Goal: Task Accomplishment & Management: Manage account settings

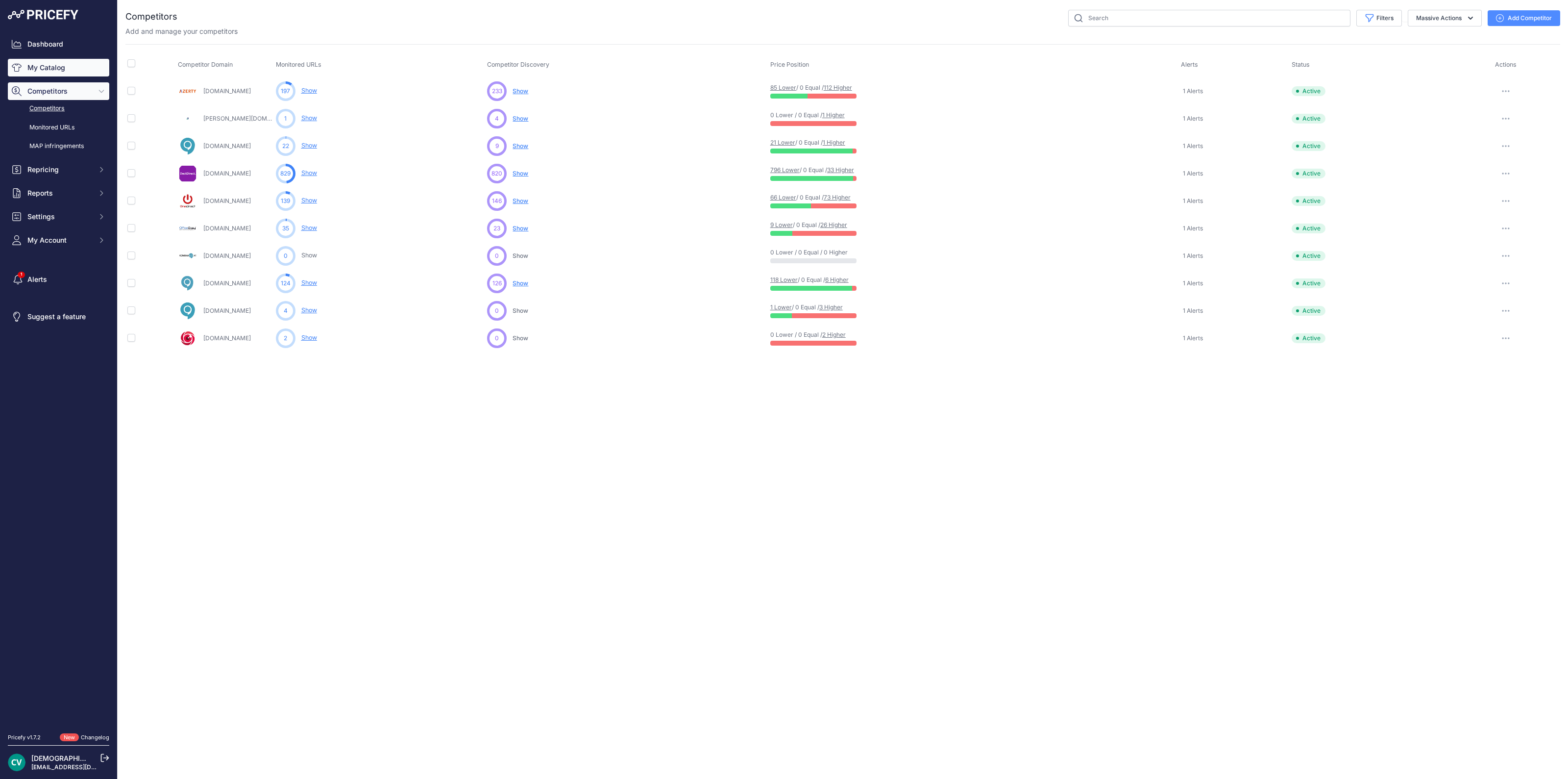
click at [52, 72] on link "My Catalog" at bounding box center [59, 67] width 102 height 18
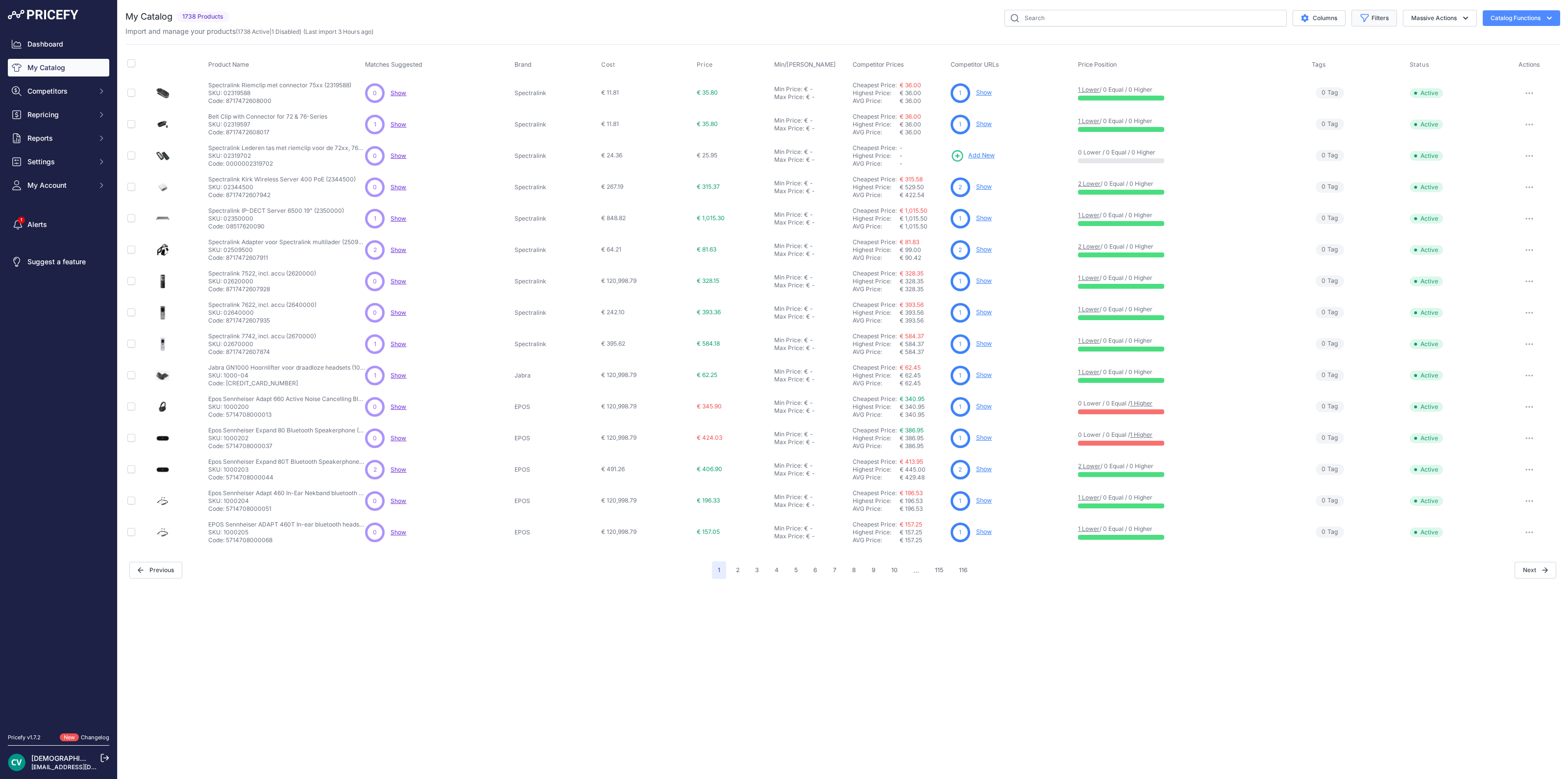
click at [1387, 17] on button "Filters" at bounding box center [1374, 18] width 46 height 17
click at [1329, 99] on select "Select an option Matched Unmatched" at bounding box center [1341, 97] width 94 height 17
click at [1318, 152] on span "0 Tag s" at bounding box center [1329, 155] width 28 height 11
click at [1362, 10] on button "Filters" at bounding box center [1374, 18] width 46 height 17
click at [1341, 102] on select "Select an option Matched Unmatched" at bounding box center [1341, 97] width 94 height 17
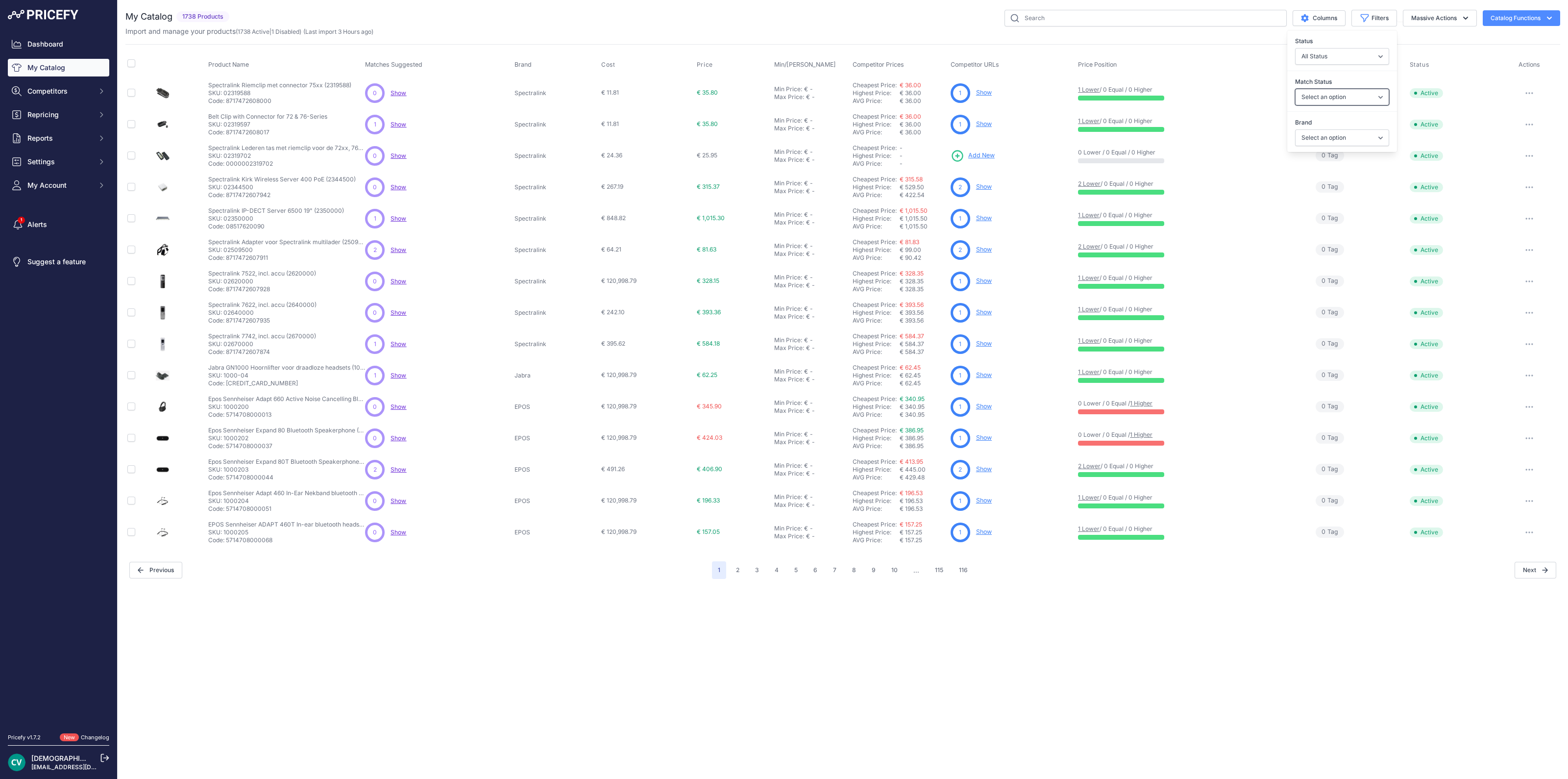
click at [1341, 102] on select "Select an option Matched Unmatched" at bounding box center [1341, 97] width 94 height 17
click at [1319, 106] on div "Match Status Select an option Matched Unmatched" at bounding box center [1341, 90] width 109 height 36
click at [1313, 95] on select "Select an option Matched Unmatched" at bounding box center [1341, 97] width 94 height 17
select select "1"
click at [1295, 89] on select "Select an option Matched Unmatched" at bounding box center [1341, 97] width 94 height 17
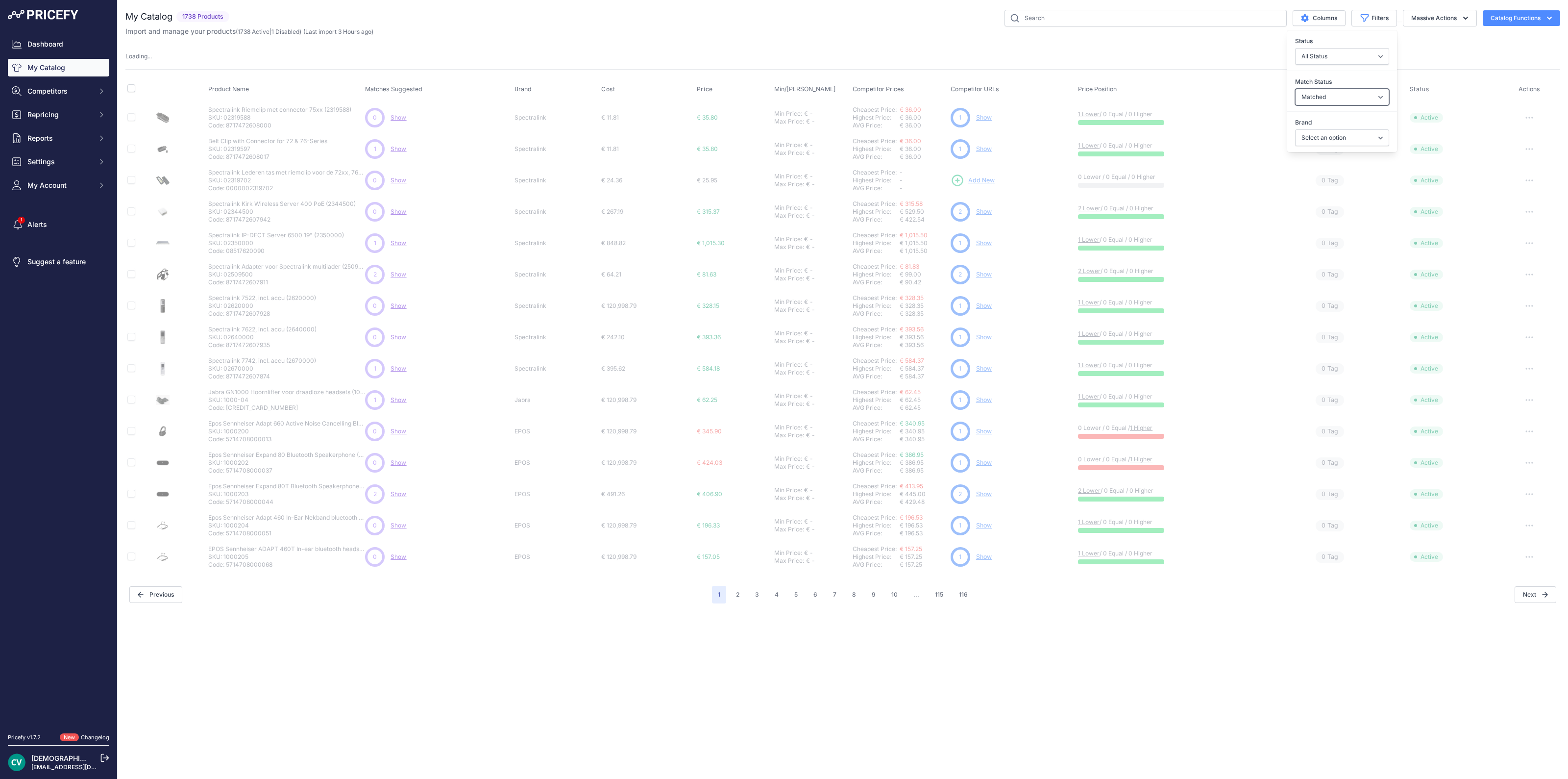
click at [1307, 96] on select "Select an option Matched Unmatched" at bounding box center [1341, 97] width 94 height 17
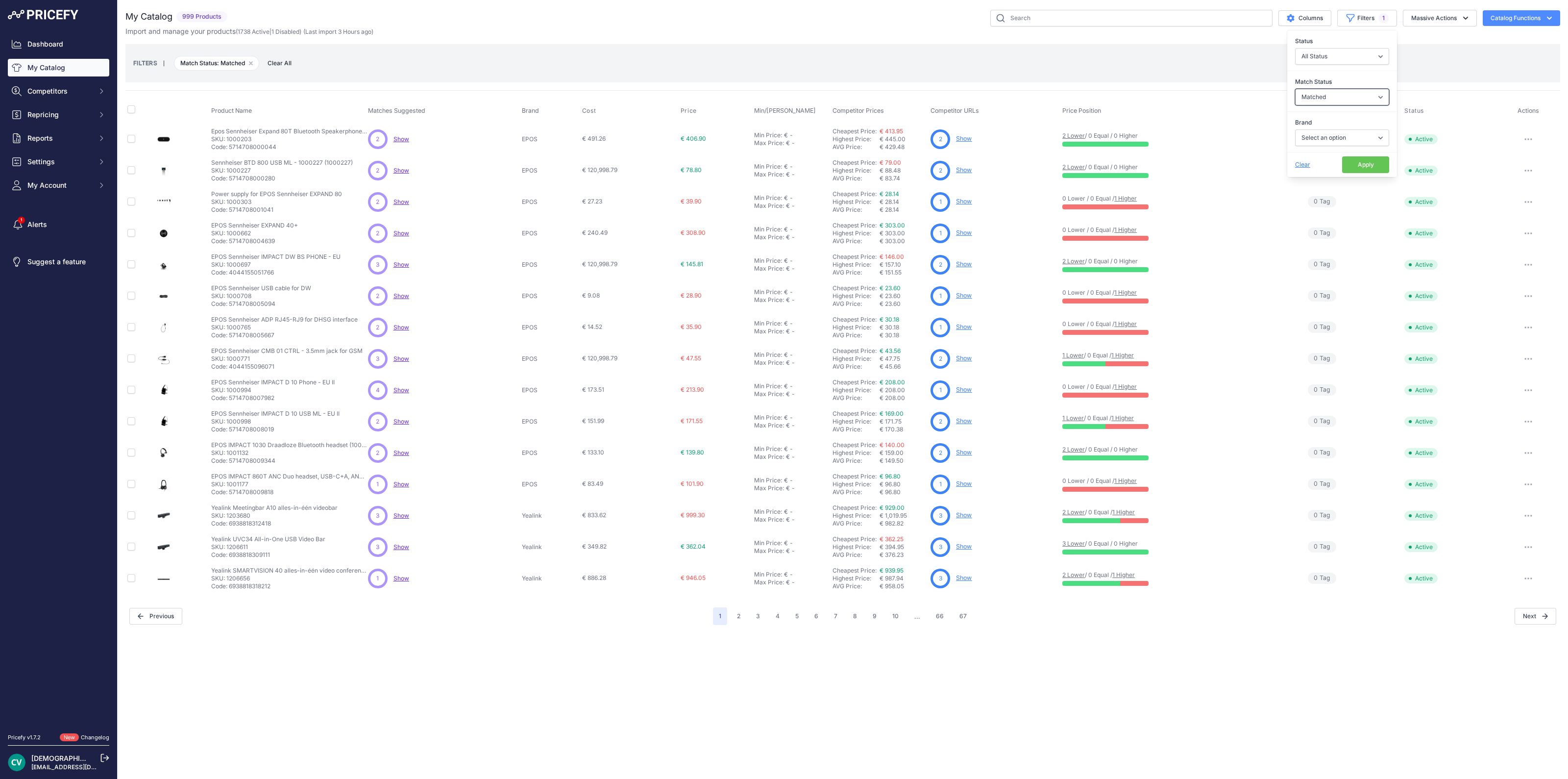
select select "0"
click at [1295, 89] on select "Select an option Matched Unmatched" at bounding box center [1341, 97] width 94 height 17
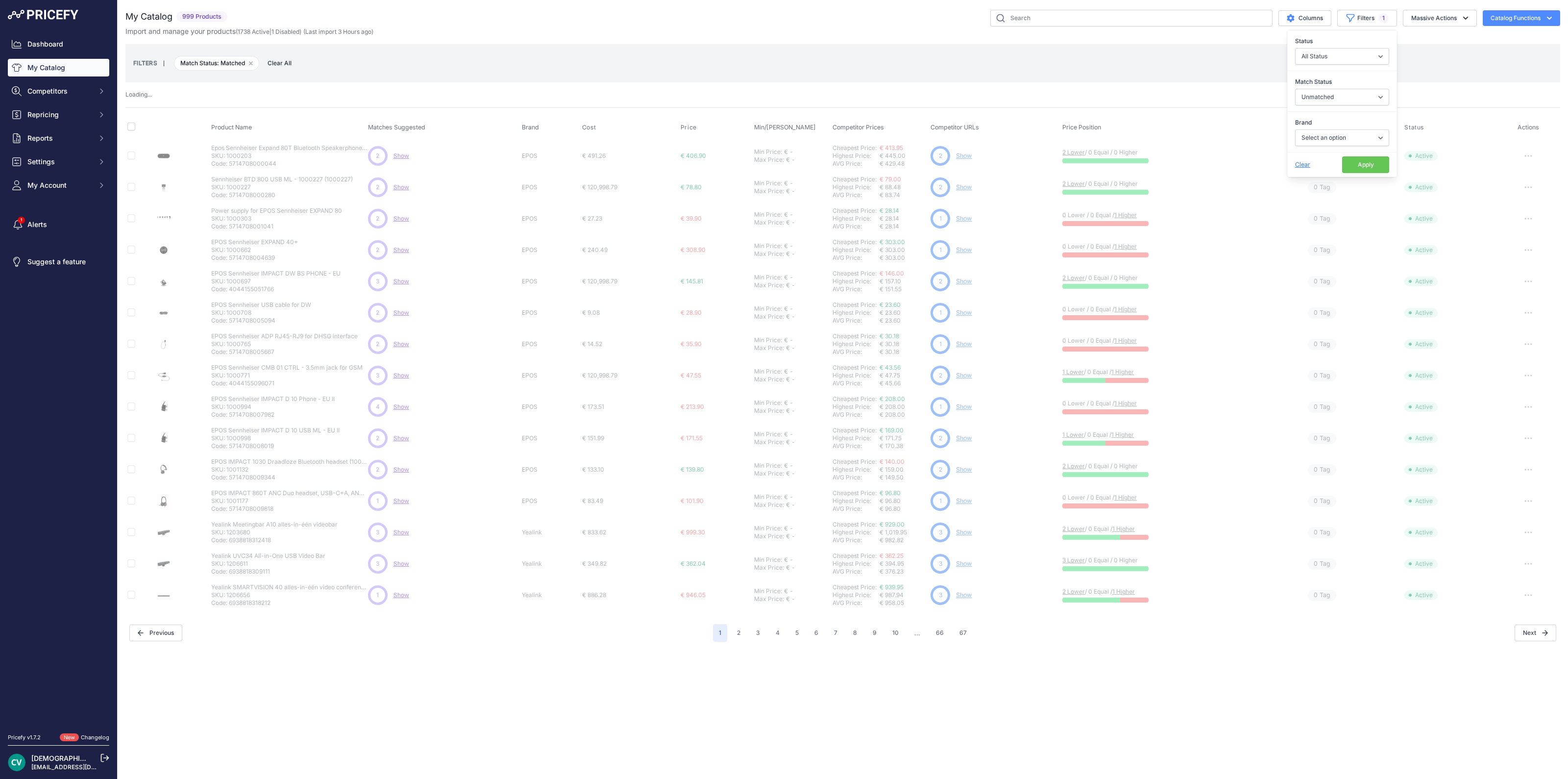
click at [1362, 167] on button "Apply" at bounding box center [1365, 165] width 47 height 17
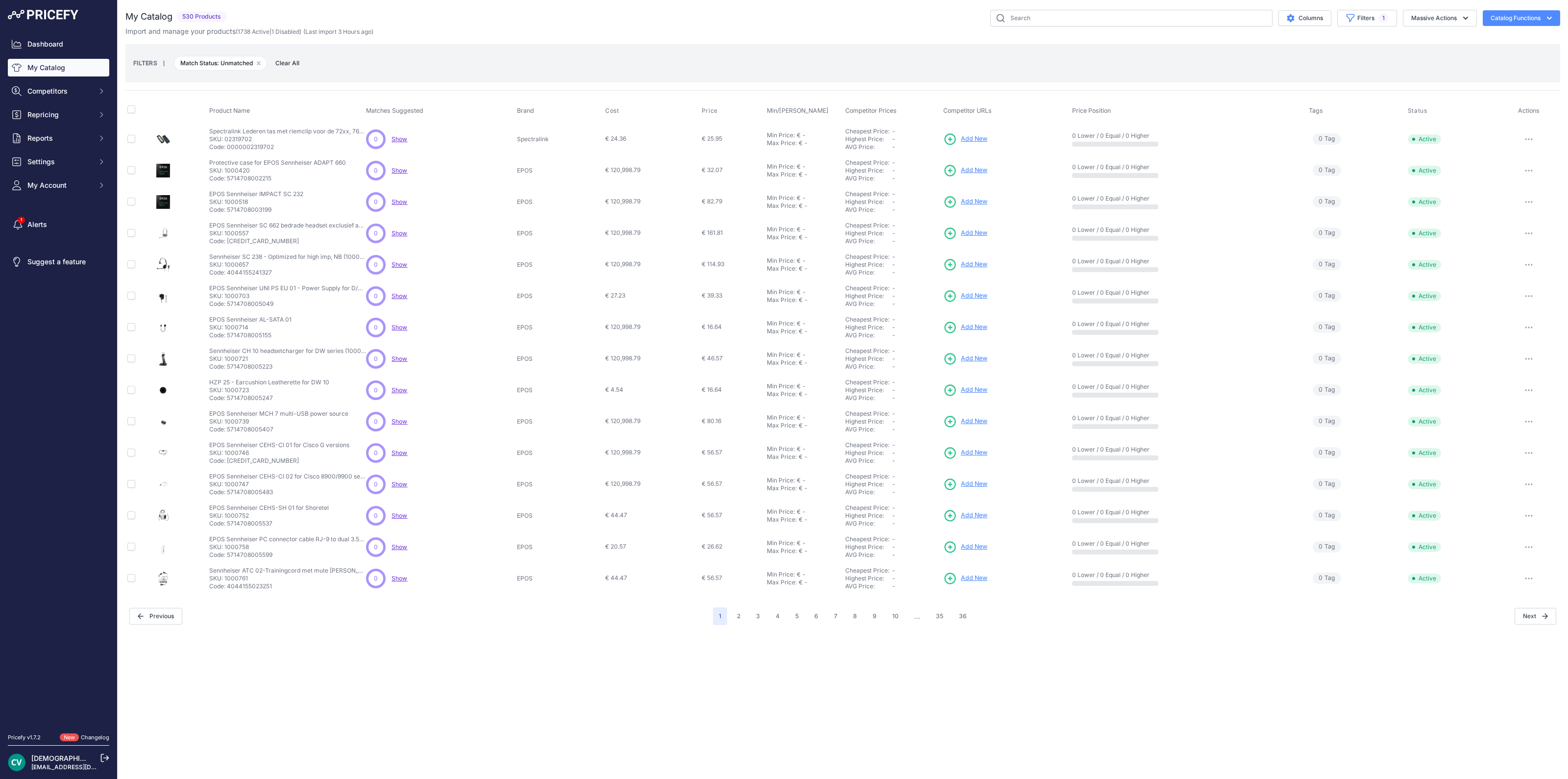
click at [528, 108] on span "Brand" at bounding box center [525, 110] width 17 height 7
click at [614, 111] on span "Cost" at bounding box center [611, 110] width 13 height 8
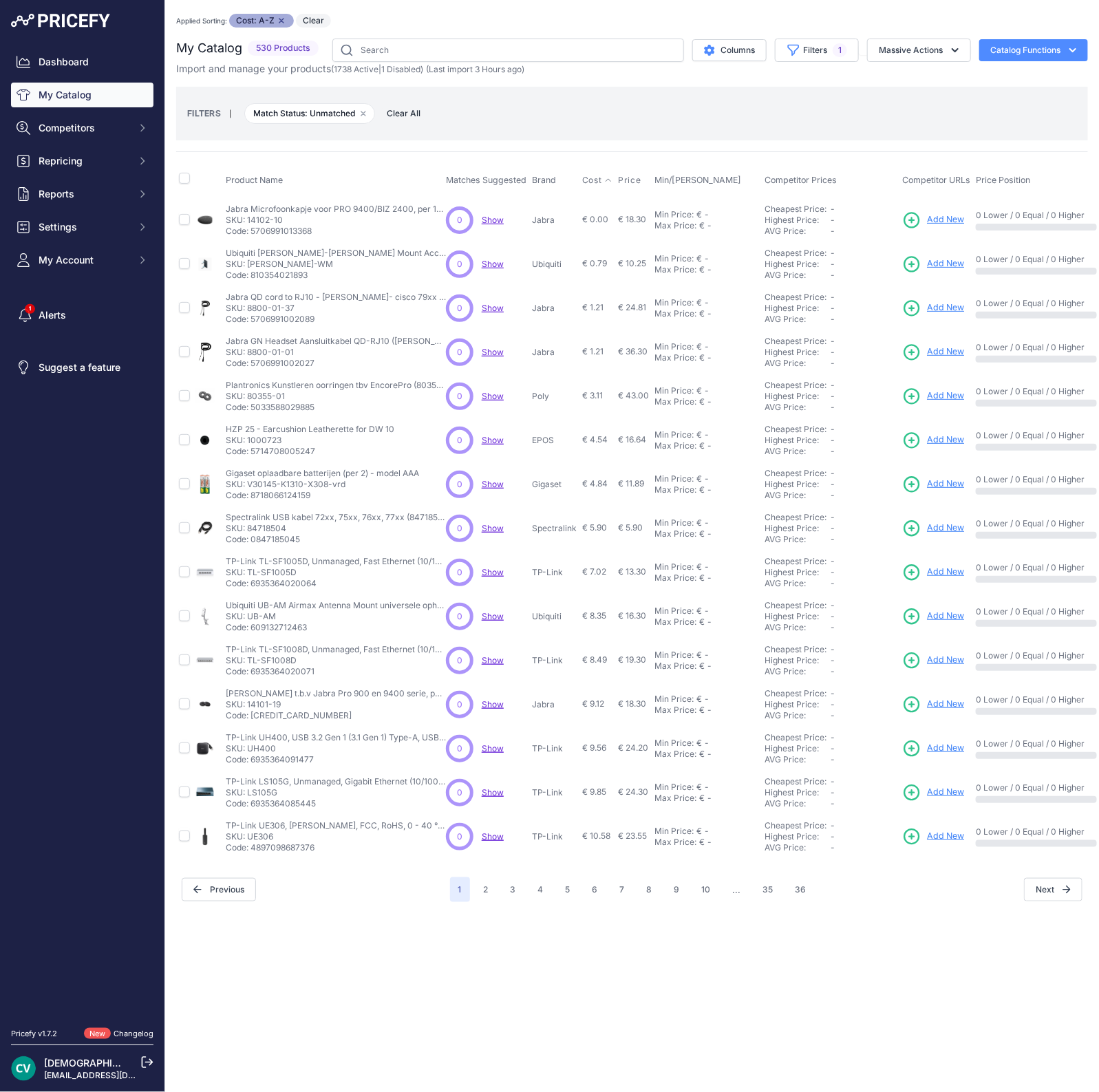
click at [284, 233] on p "Code: 5706991013368" at bounding box center [336, 231] width 220 height 11
copy p "5706991013368"
click at [953, 217] on span "Add New" at bounding box center [945, 219] width 37 height 13
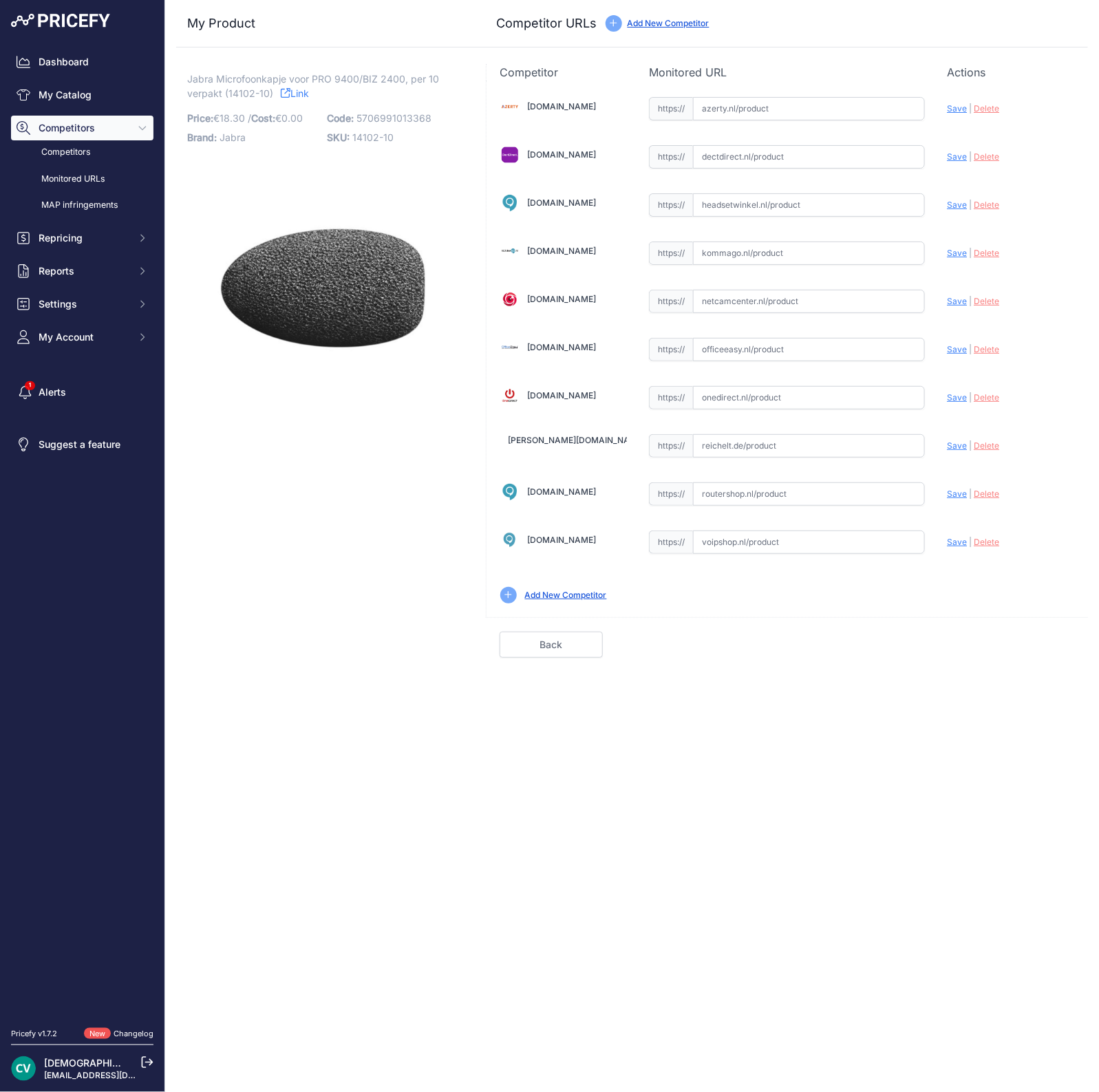
click at [838, 158] on input "text" at bounding box center [809, 157] width 232 height 24
paste input "https://www.dectdirect.nl/nl/wind-screen-foam-for-gn-1900-2400-9400-packaging-u…"
click at [939, 154] on div "Azerty.nl Valid Invalid Save" at bounding box center [788, 348] width 602 height 537
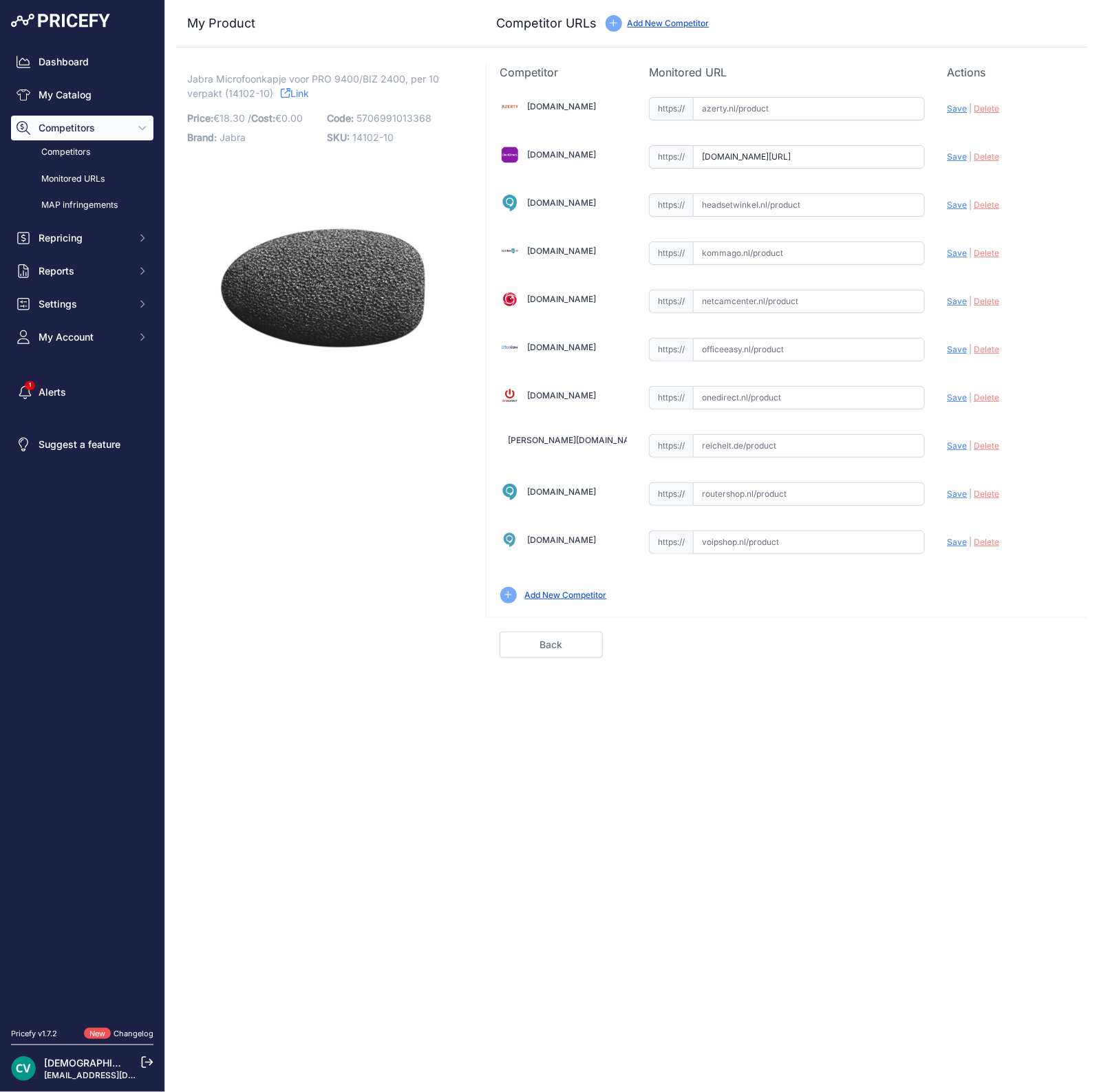
click at [959, 157] on span "Save" at bounding box center [957, 157] width 20 height 10
type input "https://www.dectdirect.nl/nl/wind-screen-foam-for-gn-1900-2400-9400-packaging-u…"
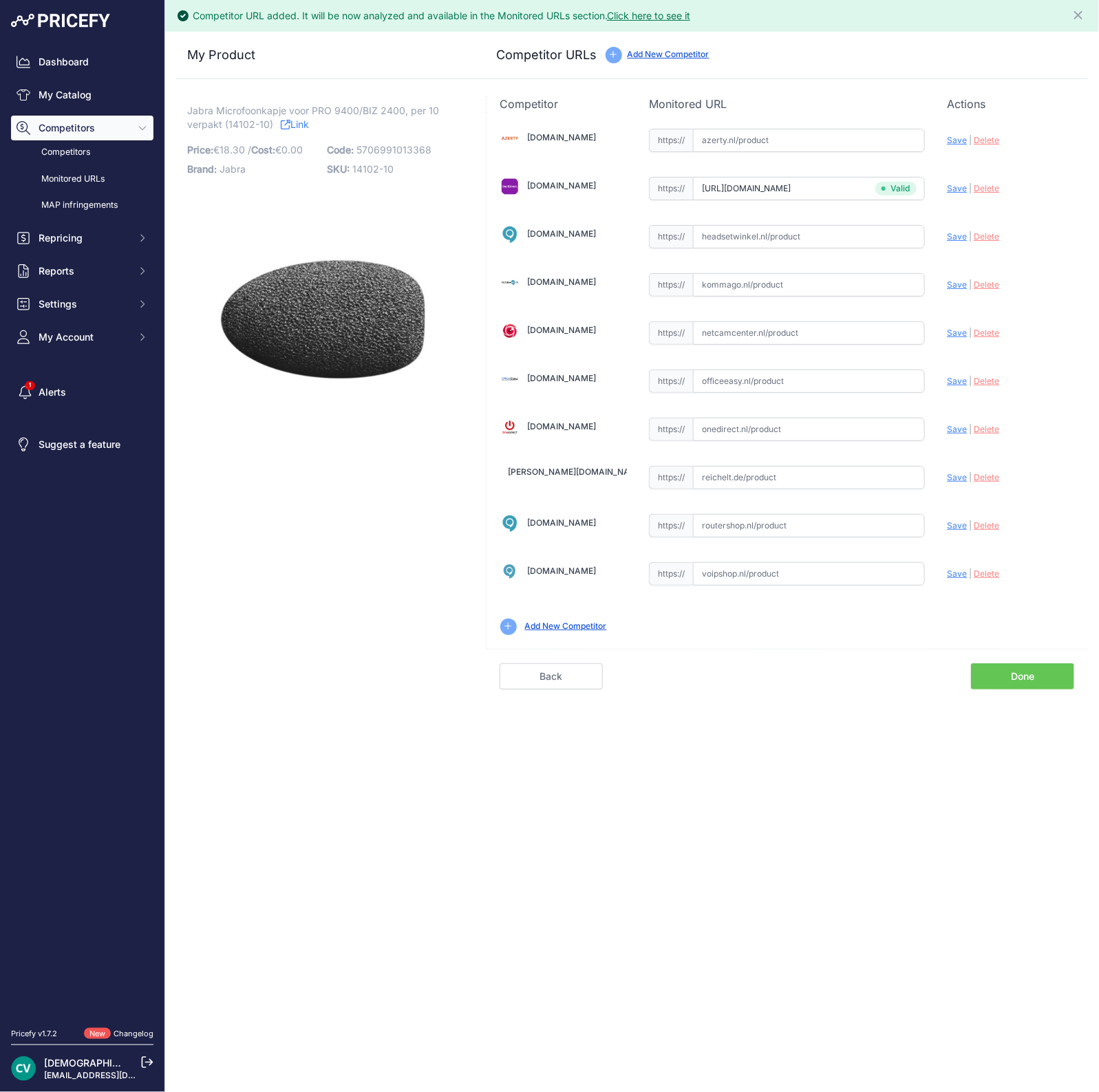
click at [989, 674] on link "Done" at bounding box center [1023, 676] width 103 height 26
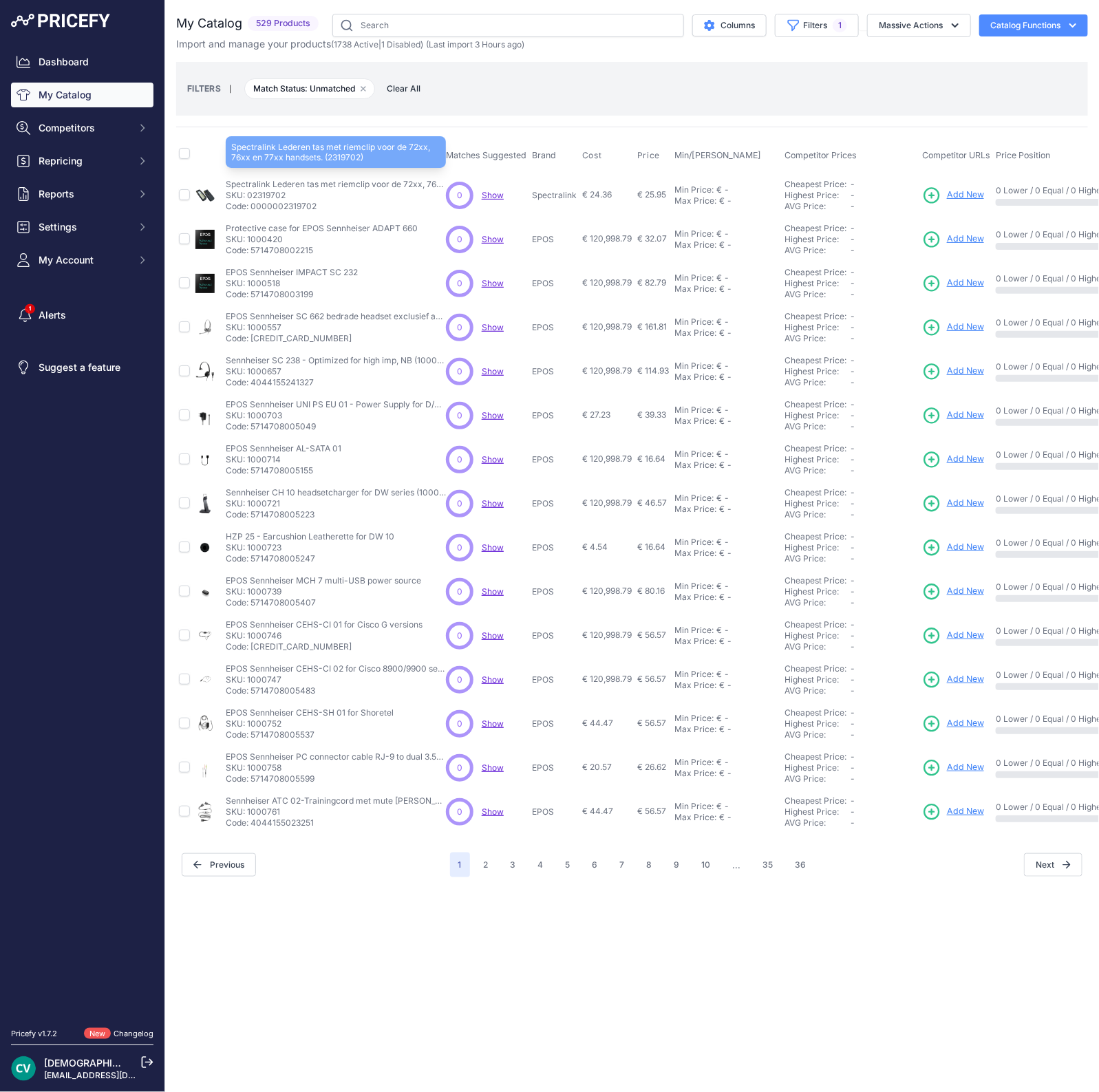
click at [253, 186] on p "Spectralink Lederen tas met riemclip voor de 72xx, 76xx en 77xx handsets. (2319…" at bounding box center [336, 183] width 220 height 11
click at [269, 185] on p "Spectralink Lederen tas met riemclip voor de 72xx, 76xx en 77xx handsets. (2319…" at bounding box center [336, 183] width 220 height 11
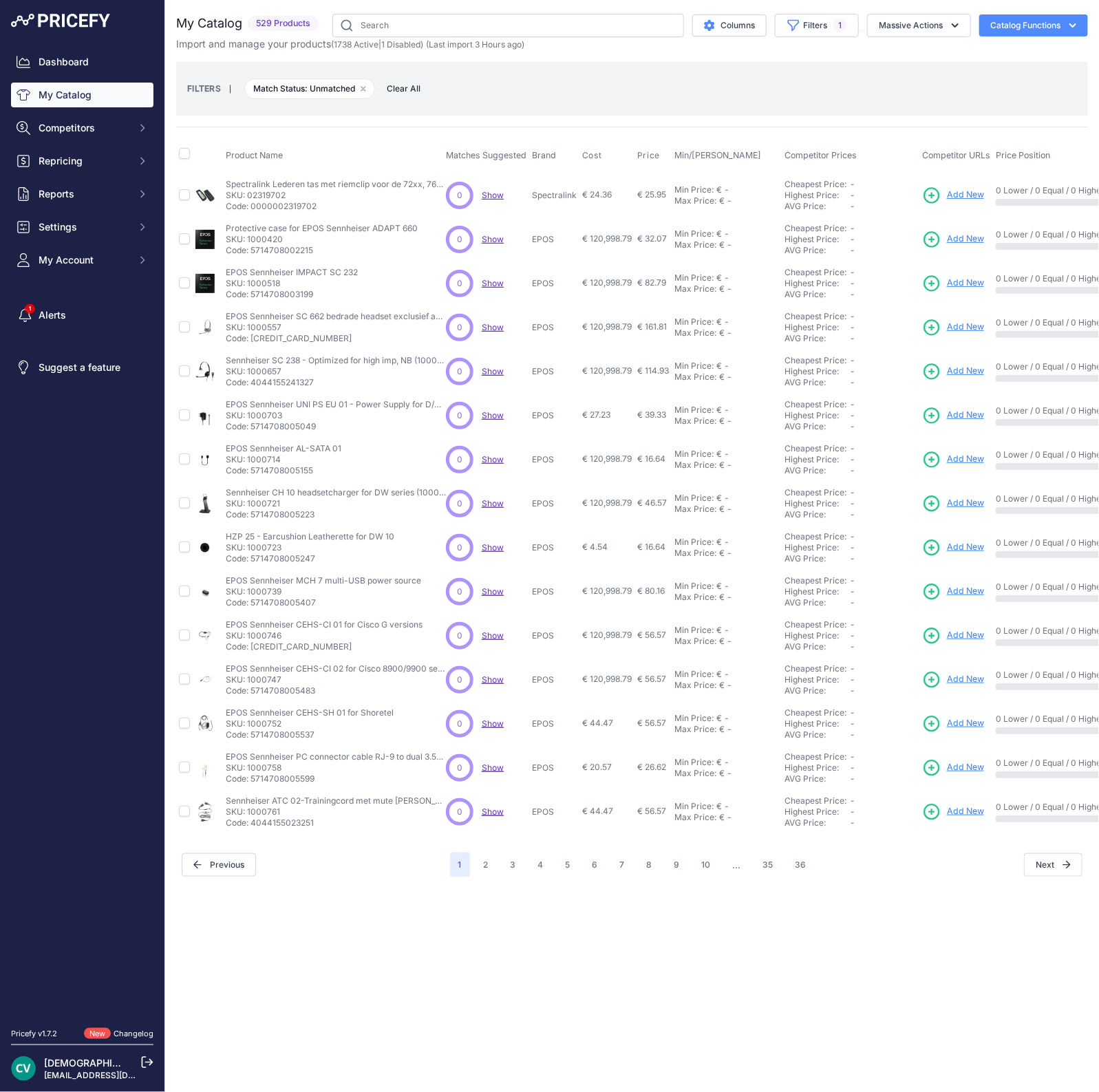
click at [269, 190] on p "SKU: 02319702" at bounding box center [336, 195] width 220 height 11
copy p "02319702"
click at [269, 238] on p "SKU: 1000420" at bounding box center [322, 239] width 192 height 11
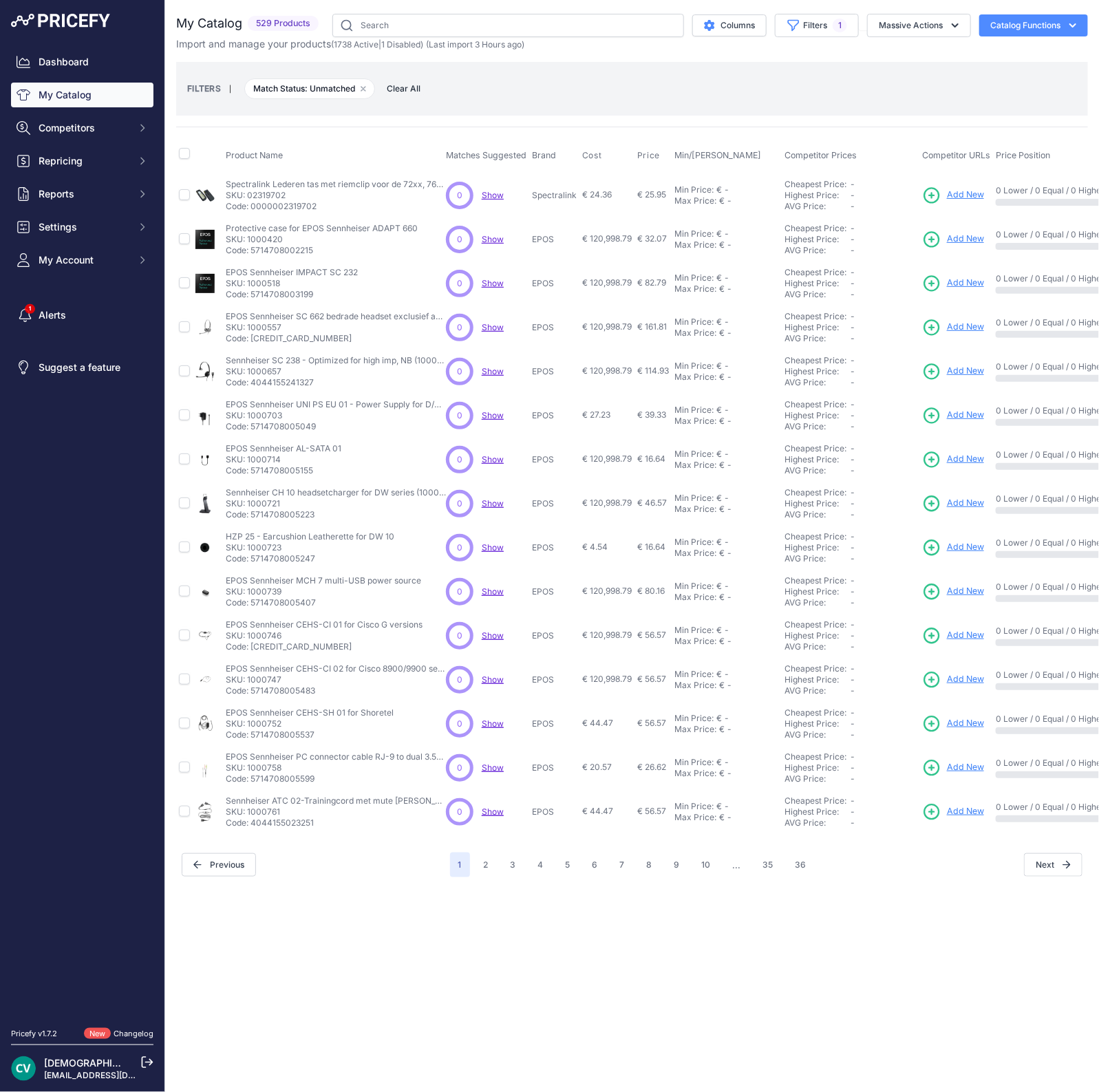
copy p "1000420"
click at [269, 282] on p "SKU: 1000518" at bounding box center [292, 283] width 132 height 11
copy p "1000518"
click at [285, 331] on p "SKU: 1000557" at bounding box center [336, 327] width 220 height 11
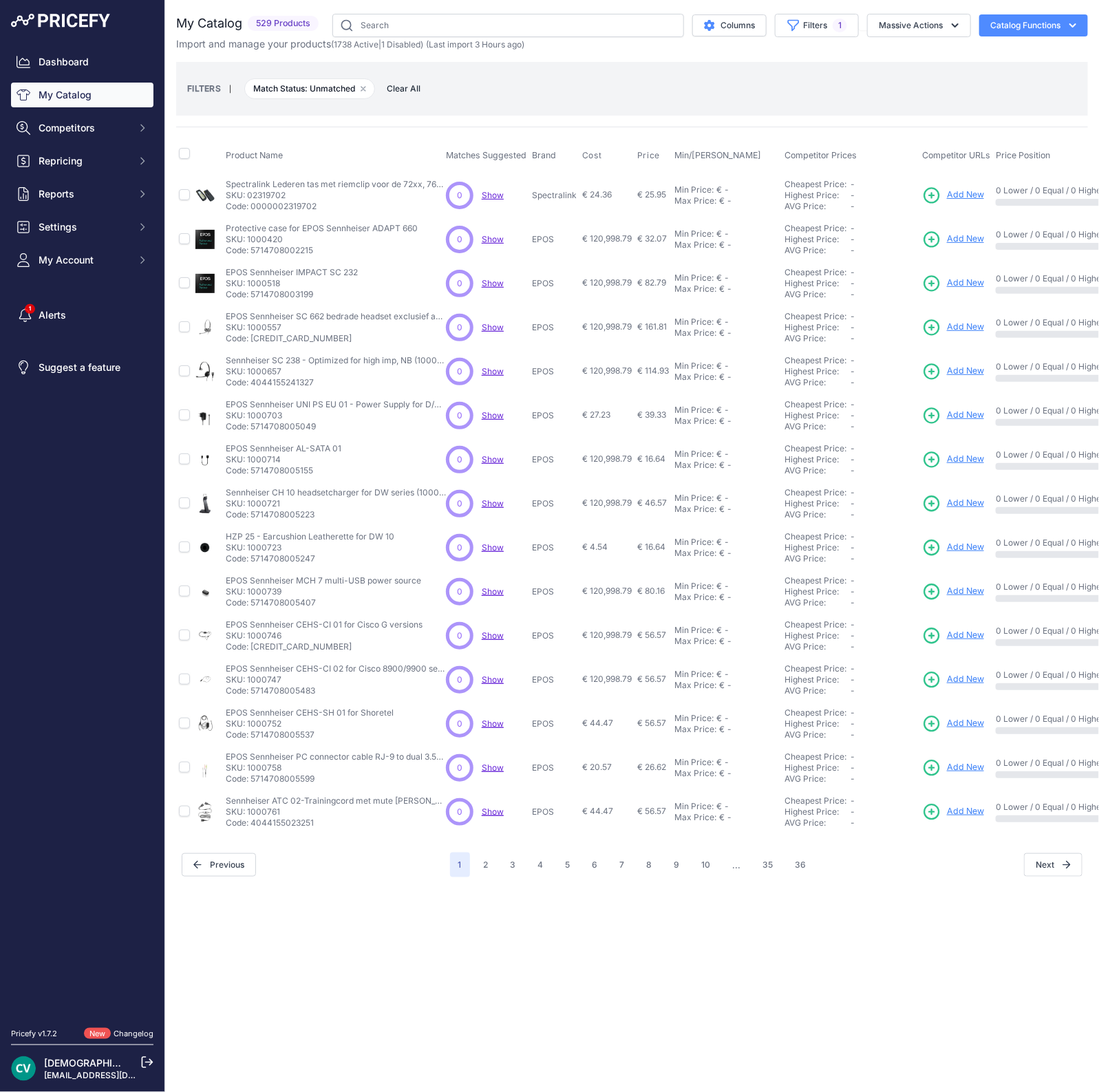
click at [270, 325] on p "SKU: 1000557" at bounding box center [336, 327] width 220 height 11
copy p "1000557"
click at [276, 366] on p "SKU: 1000657" at bounding box center [336, 371] width 220 height 11
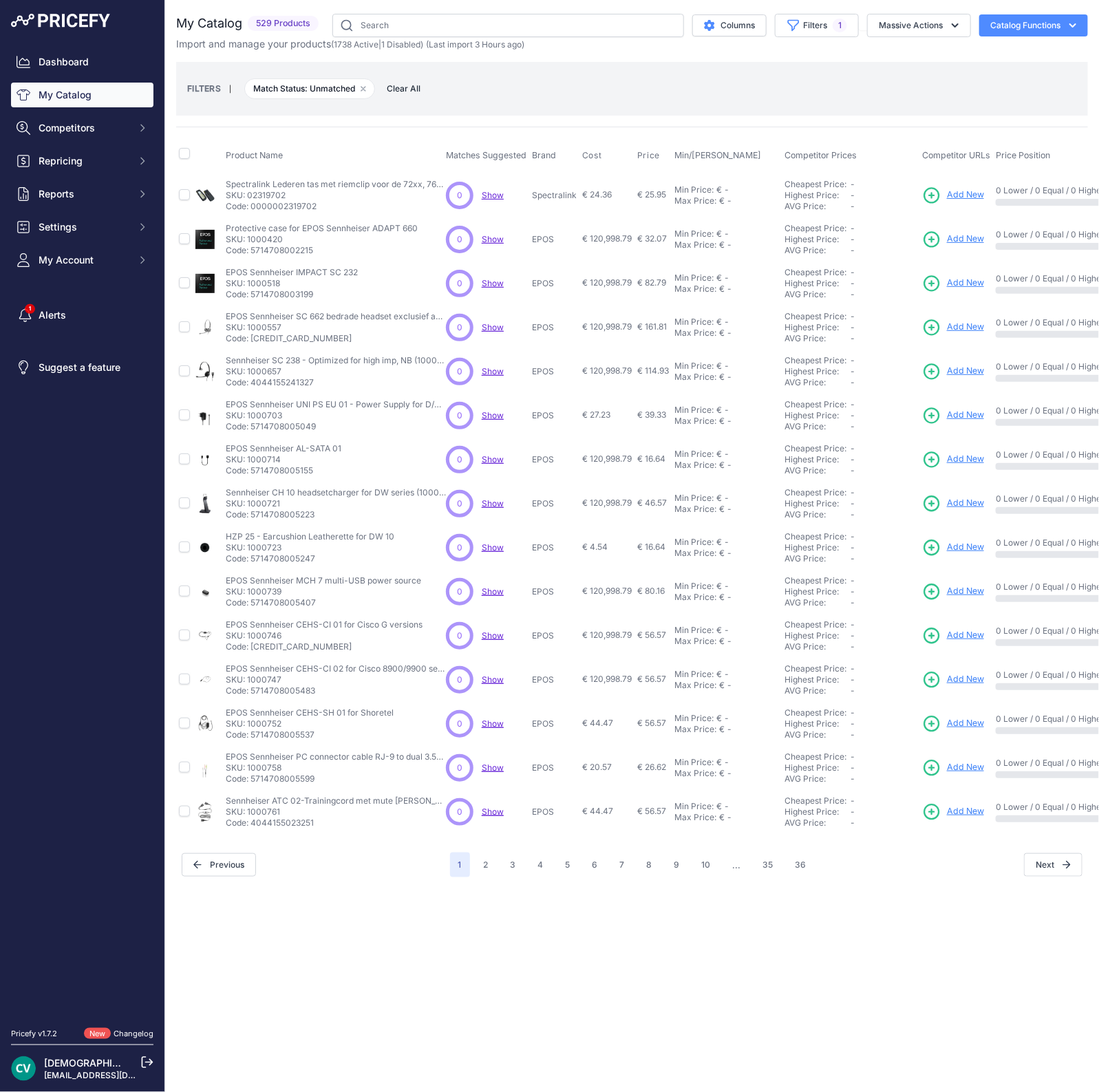
click at [276, 366] on p "SKU: 1000657" at bounding box center [336, 371] width 220 height 11
copy p "1000657"
click at [265, 451] on p "EPOS Sennheiser AL-SATA 01" at bounding box center [284, 448] width 116 height 11
click at [255, 457] on p "SKU: 1000714" at bounding box center [284, 459] width 116 height 11
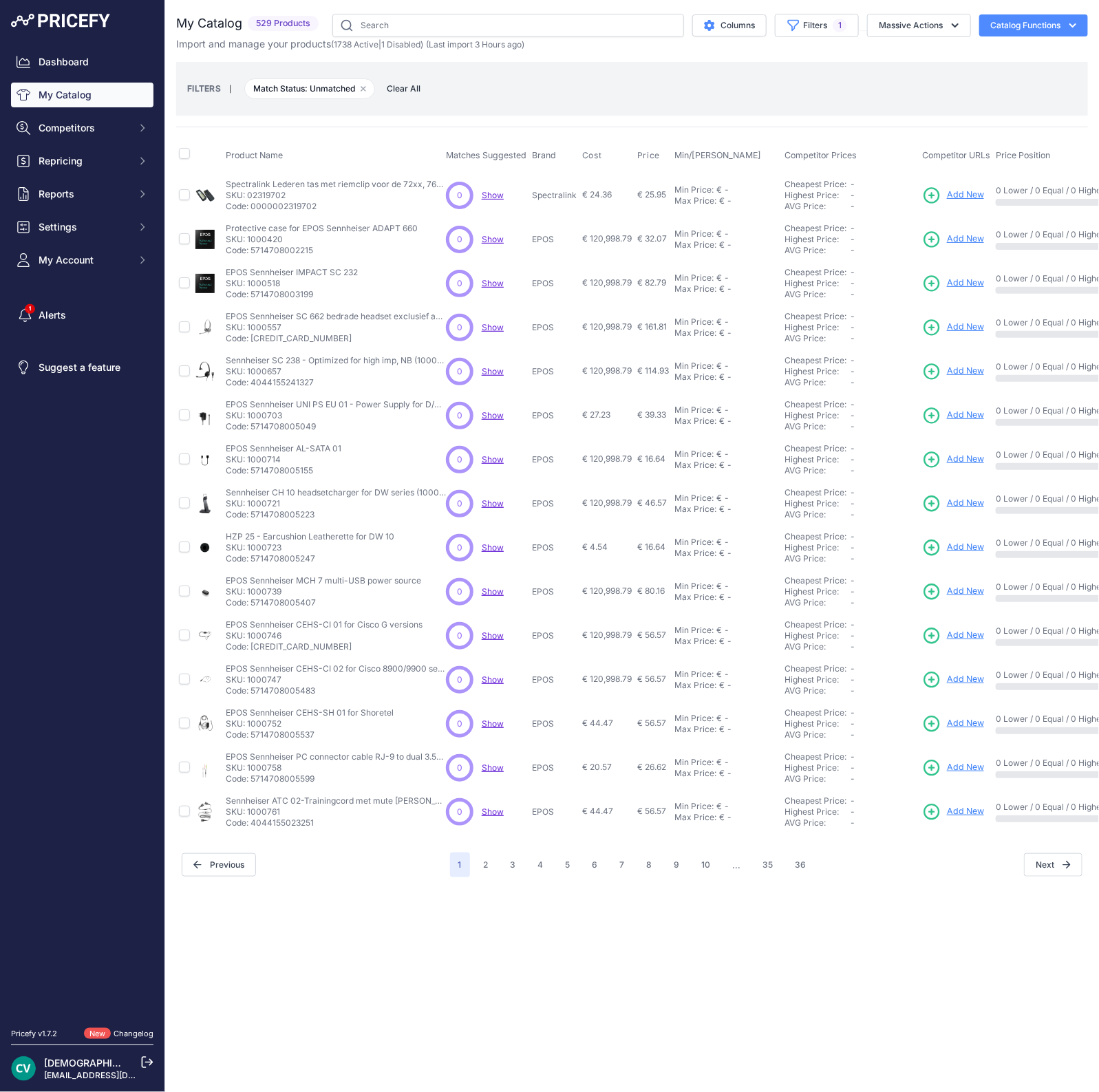
click at [255, 457] on p "SKU: 1000714" at bounding box center [284, 459] width 116 height 11
copy p "1000714"
click at [269, 501] on p "SKU: 1000721" at bounding box center [336, 503] width 220 height 11
copy p "1000721"
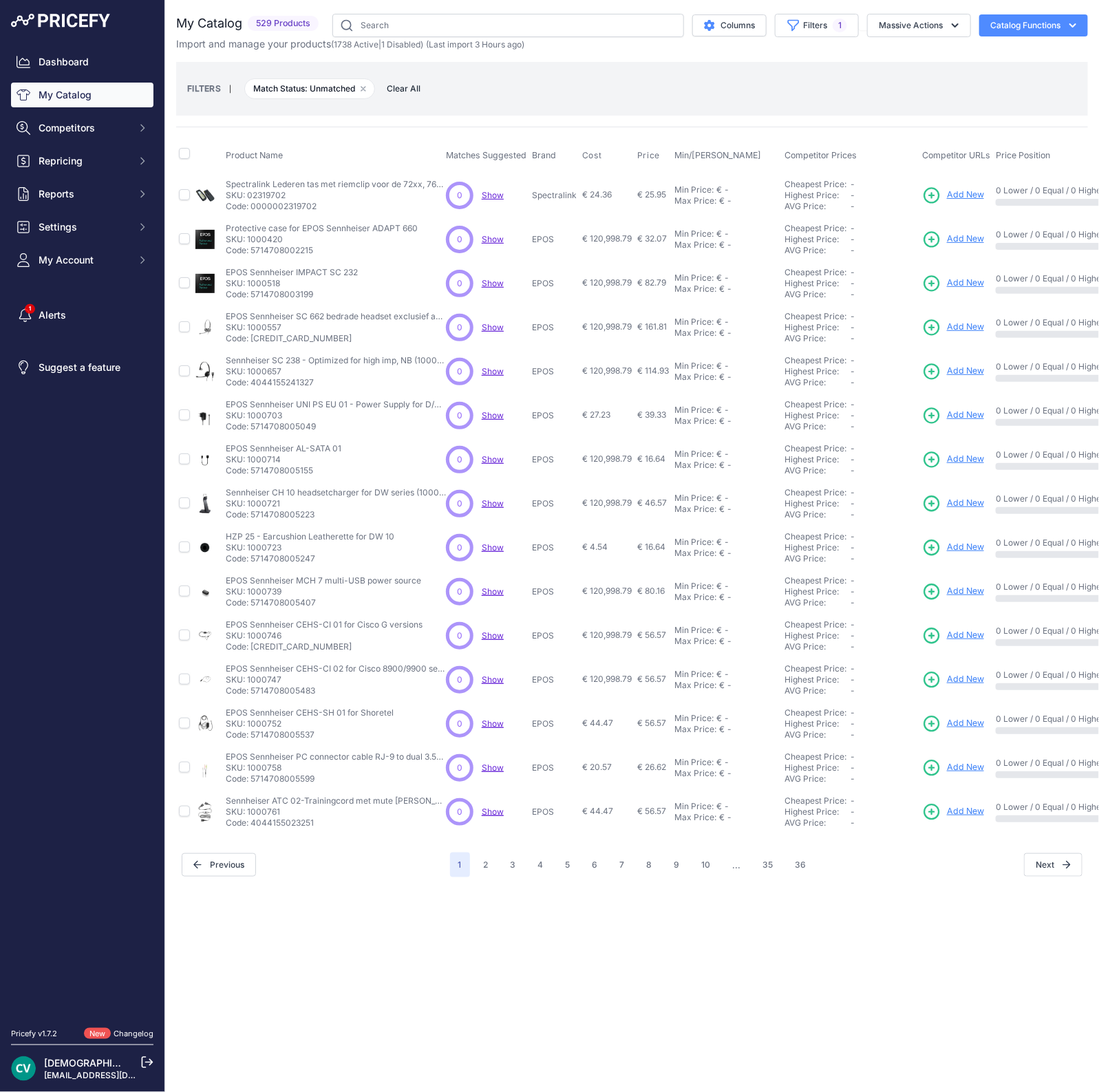
click at [263, 592] on p "SKU: 1000739" at bounding box center [323, 591] width 195 height 11
copy p "1000739"
click at [271, 631] on p "SKU: 1000746" at bounding box center [324, 636] width 196 height 11
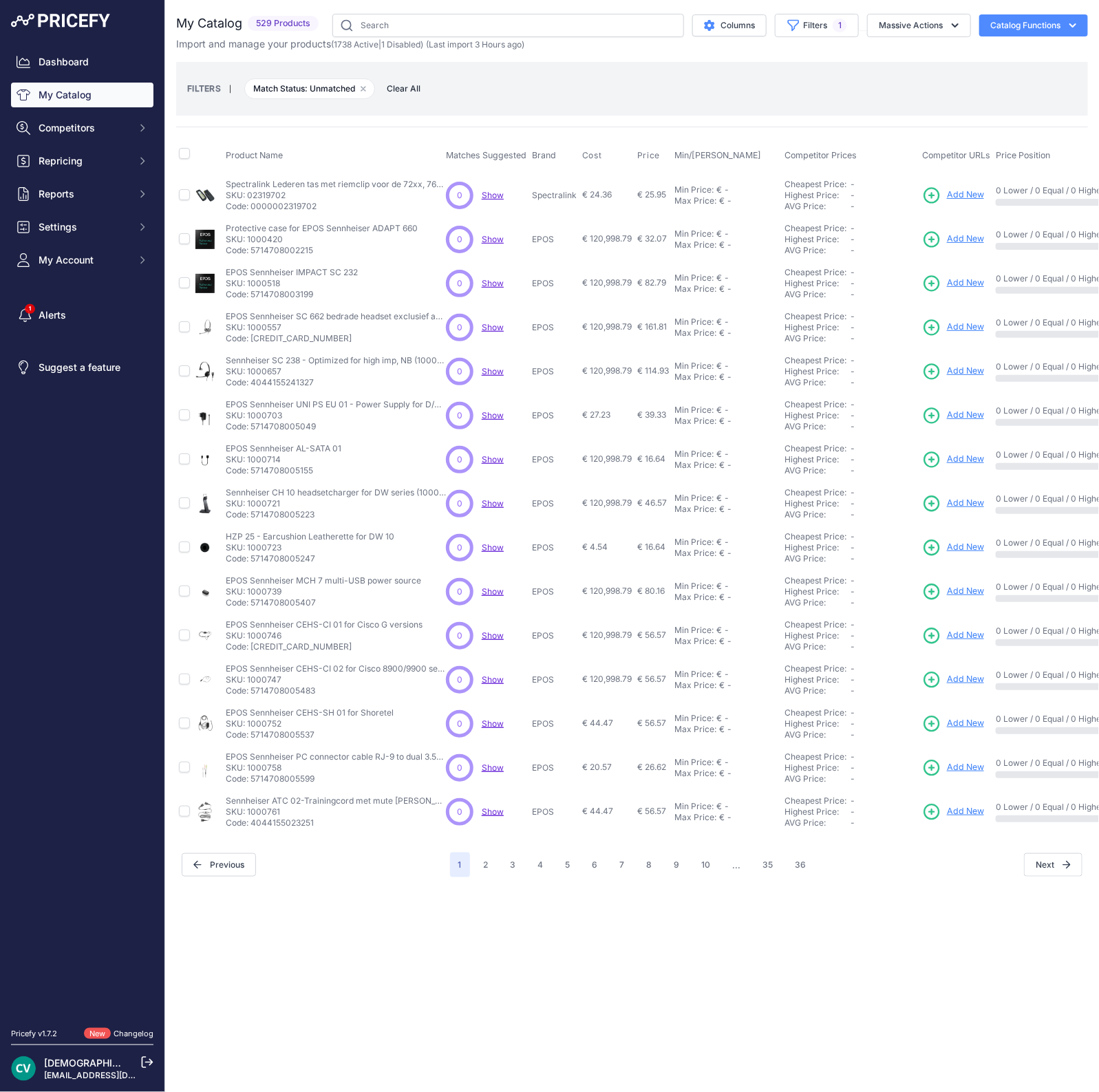
copy p "1000746"
click at [259, 680] on p "SKU: 1000747" at bounding box center [336, 679] width 220 height 11
copy p "1000747"
click at [492, 868] on button "2" at bounding box center [487, 865] width 22 height 25
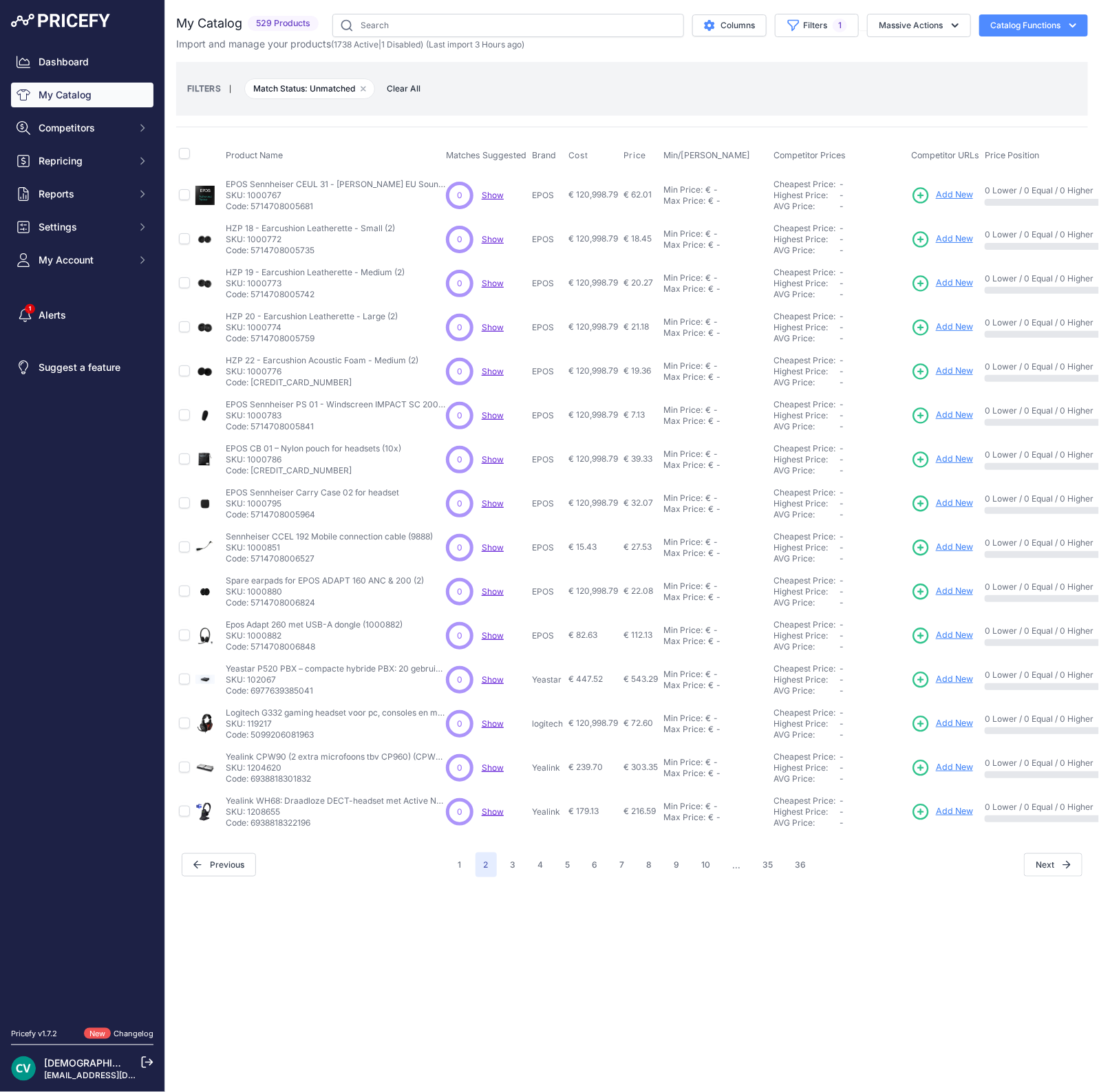
click at [271, 197] on p "SKU: 1000767" at bounding box center [336, 195] width 220 height 11
click at [270, 235] on p "SKU: 1000772" at bounding box center [310, 239] width 170 height 11
click at [260, 280] on p "SKU: 1000773" at bounding box center [315, 283] width 179 height 11
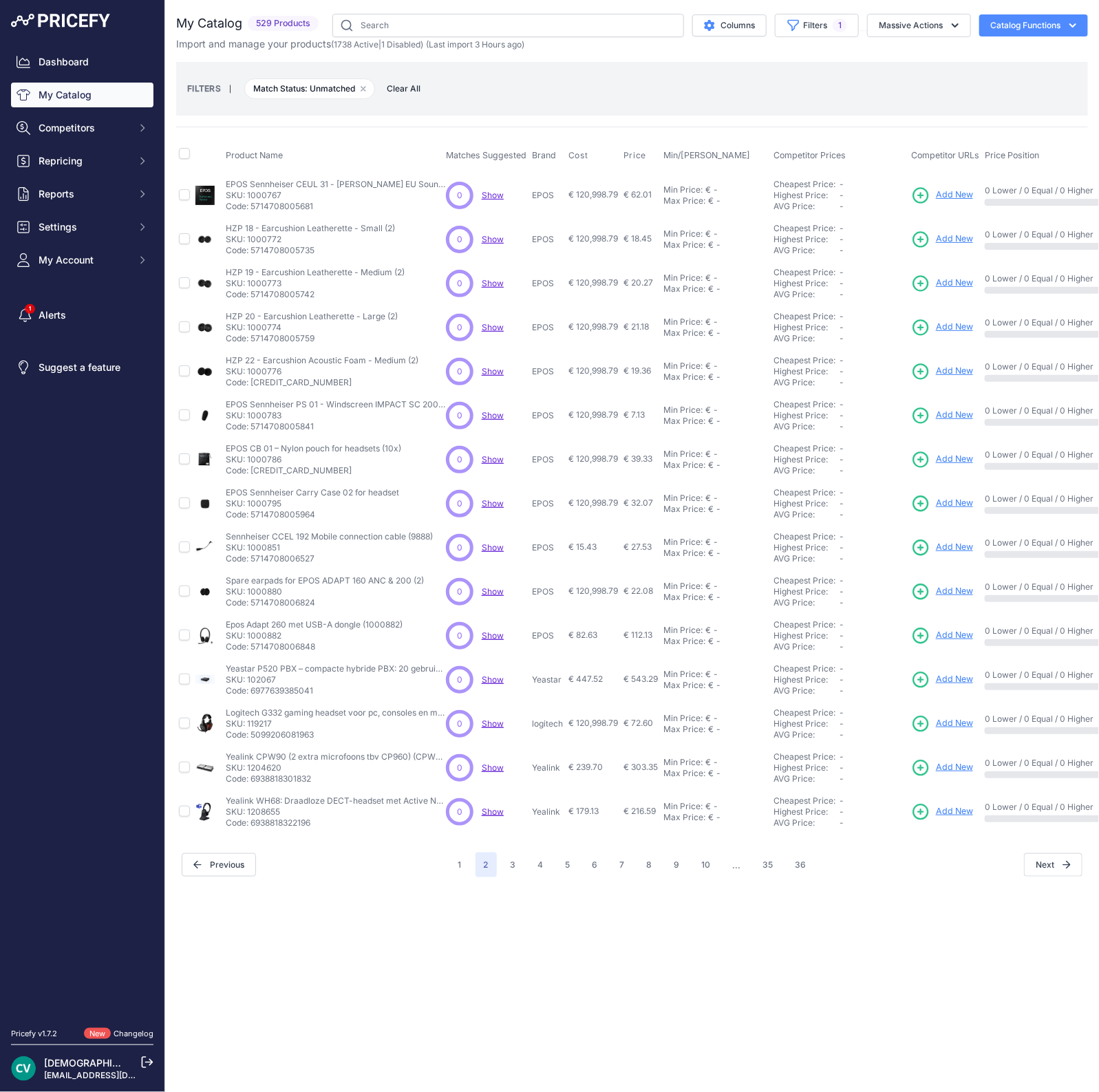
click at [260, 280] on p "SKU: 1000773" at bounding box center [315, 283] width 179 height 11
click at [264, 324] on p "SKU: 1000774" at bounding box center [311, 327] width 172 height 11
click at [259, 375] on p "SKU: 1000776" at bounding box center [322, 371] width 192 height 11
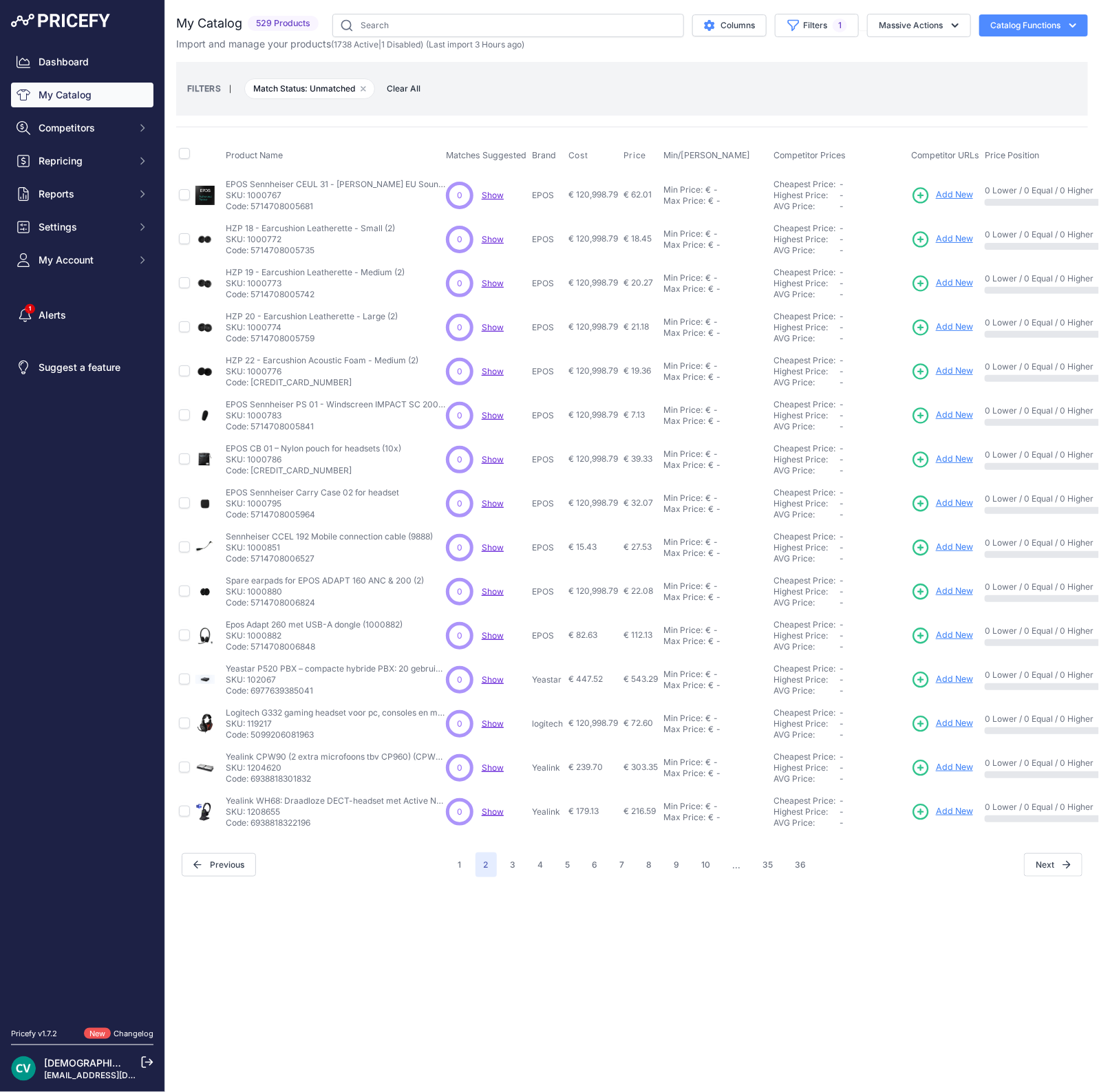
click at [254, 414] on p "SKU: 1000783" at bounding box center [336, 416] width 220 height 11
click at [273, 454] on p "SKU: 1000786" at bounding box center [313, 459] width 176 height 11
click at [276, 494] on p "EPOS Sennheiser Carry Case 02 for headset" at bounding box center [312, 492] width 174 height 11
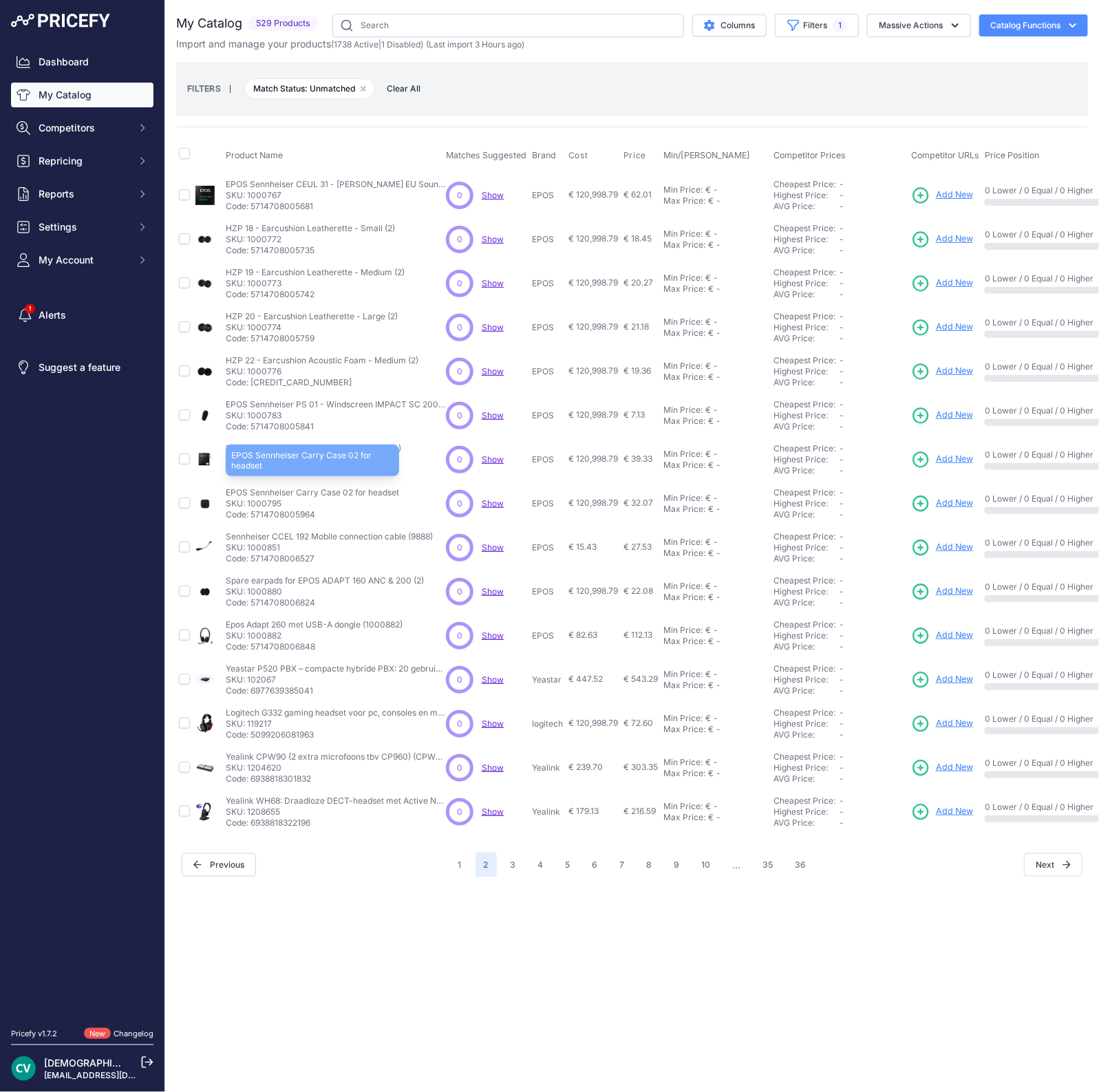
click at [276, 494] on p "EPOS Sennheiser Carry Case 02 for headset" at bounding box center [312, 492] width 174 height 11
click at [255, 505] on p "SKU: 1000795" at bounding box center [312, 503] width 174 height 11
click at [262, 590] on p "SKU: 1000880" at bounding box center [325, 591] width 198 height 11
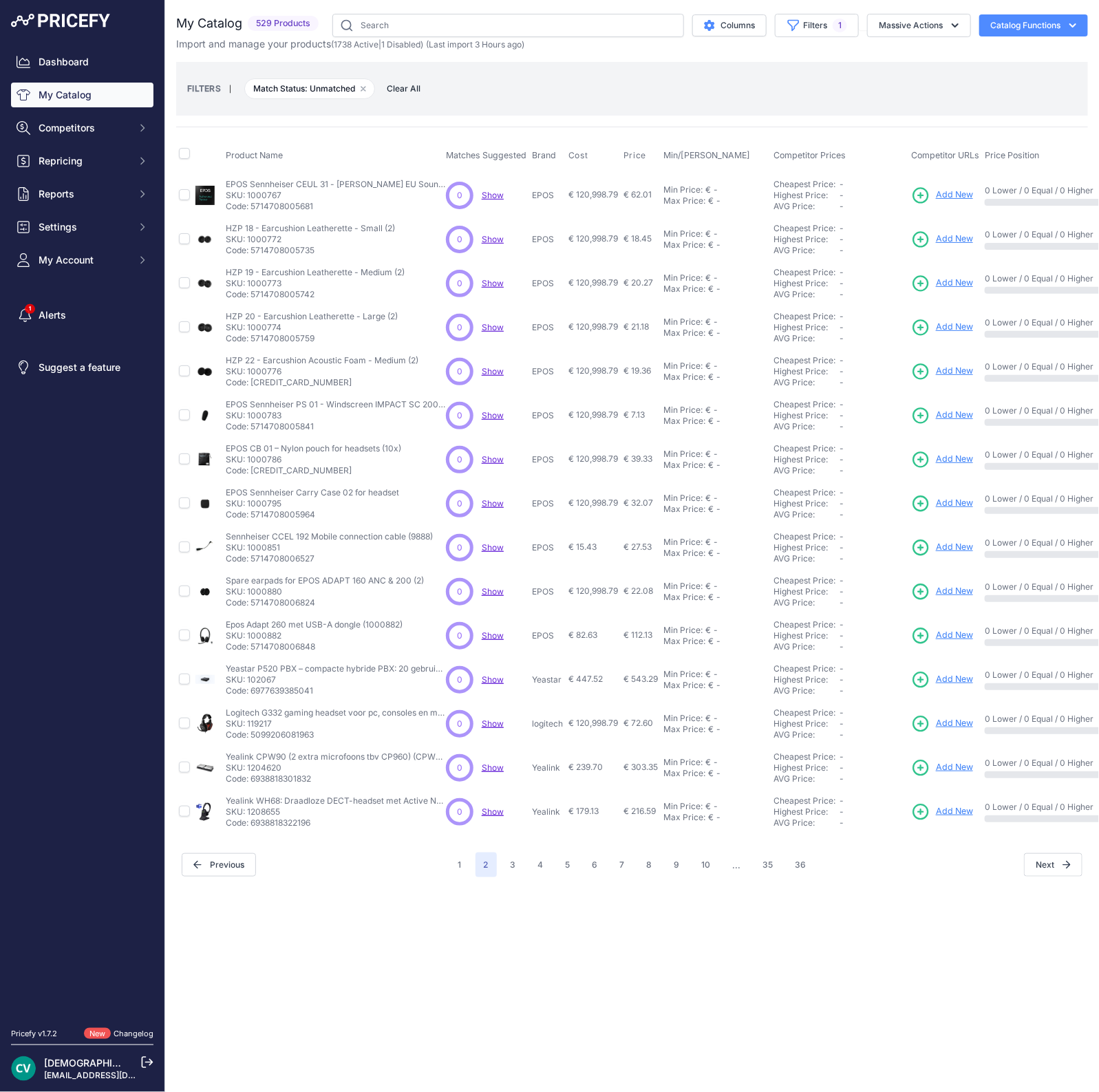
click at [262, 590] on p "SKU: 1000880" at bounding box center [325, 591] width 198 height 11
click at [265, 725] on p "SKU: 119217" at bounding box center [336, 724] width 220 height 11
click at [361, 923] on div "Close You are not connected to the internet." at bounding box center [633, 546] width 934 height 1092
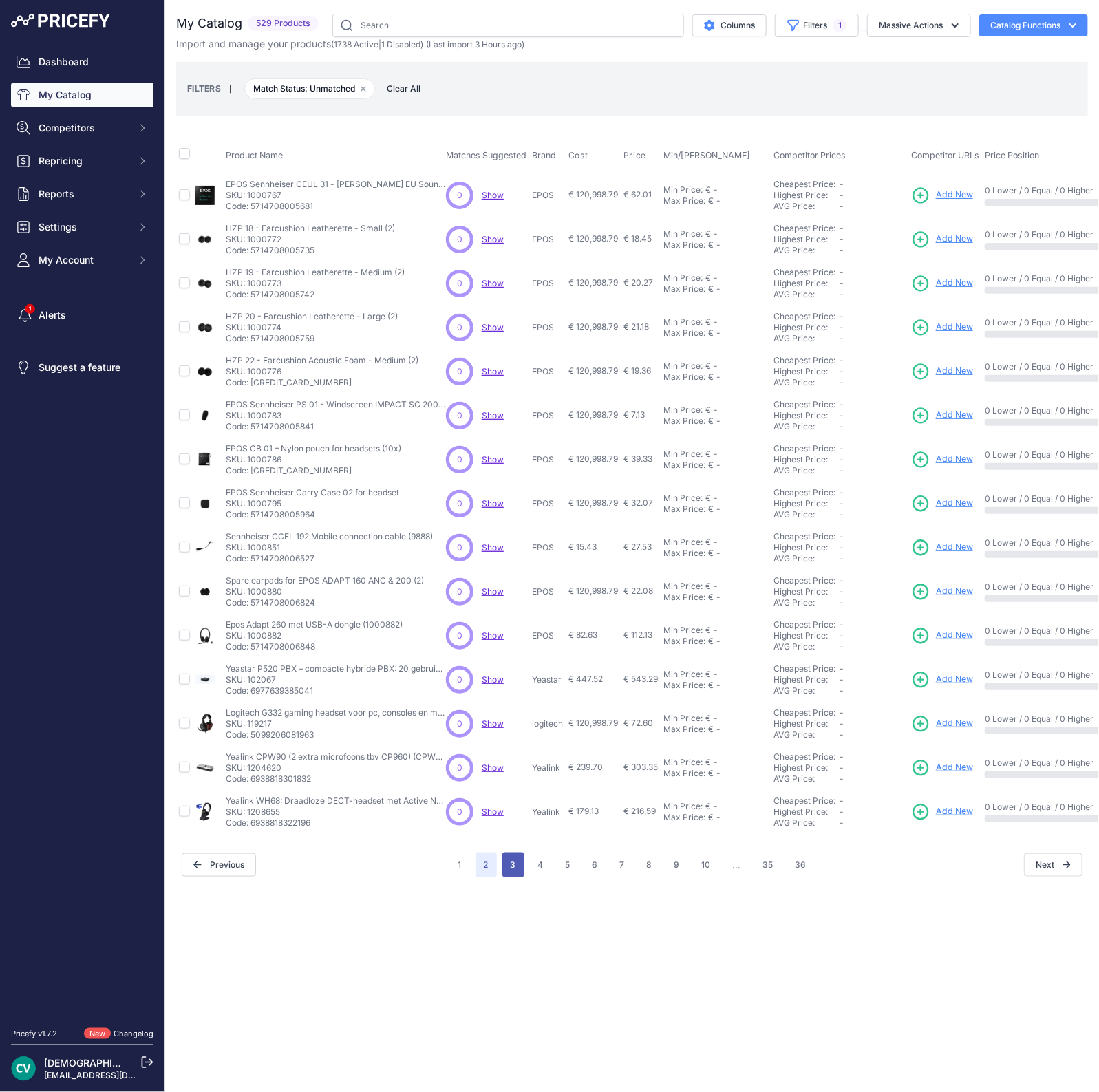
click at [519, 872] on button "3" at bounding box center [514, 865] width 22 height 25
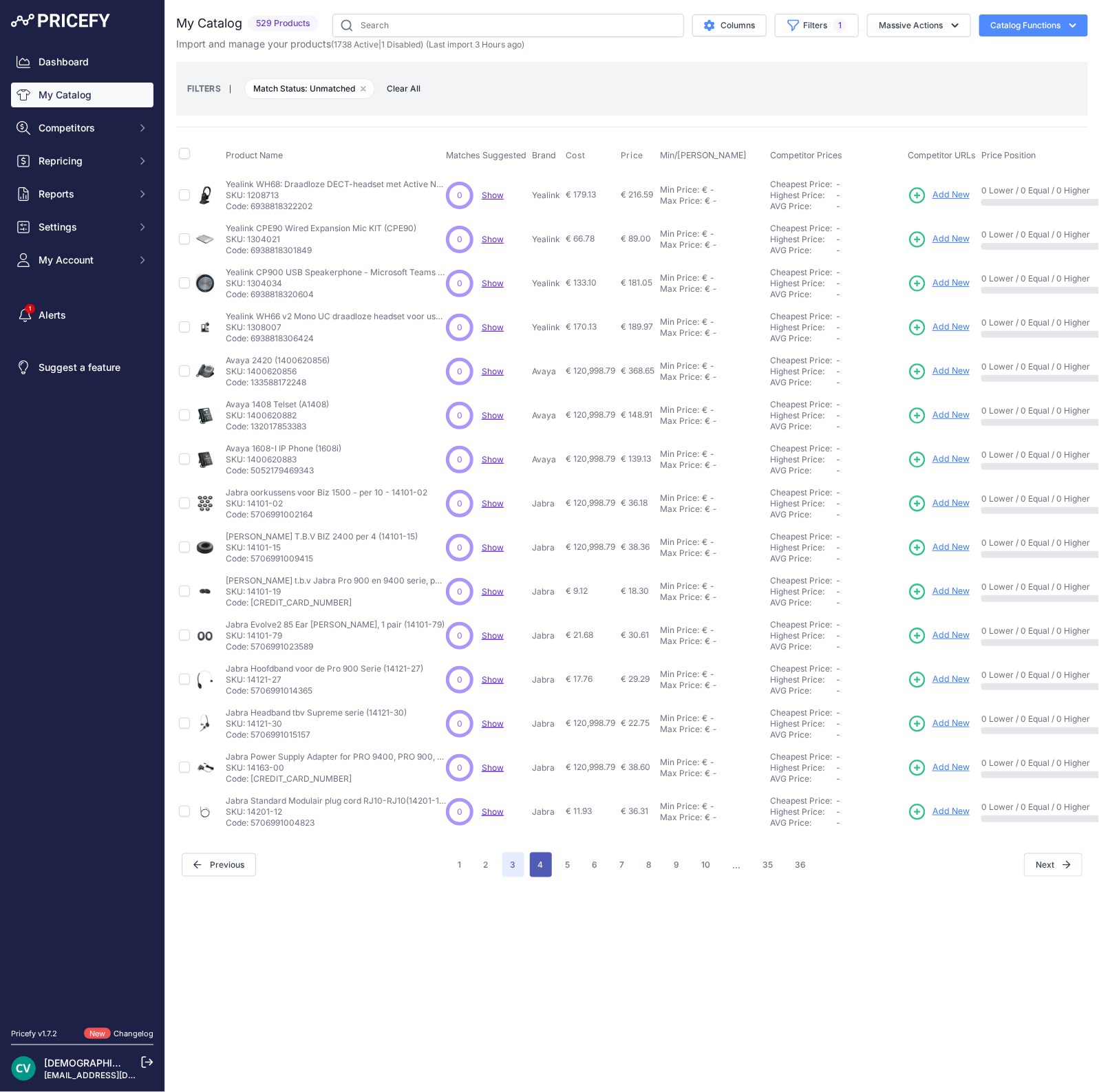
click at [544, 870] on button "4" at bounding box center [541, 865] width 22 height 25
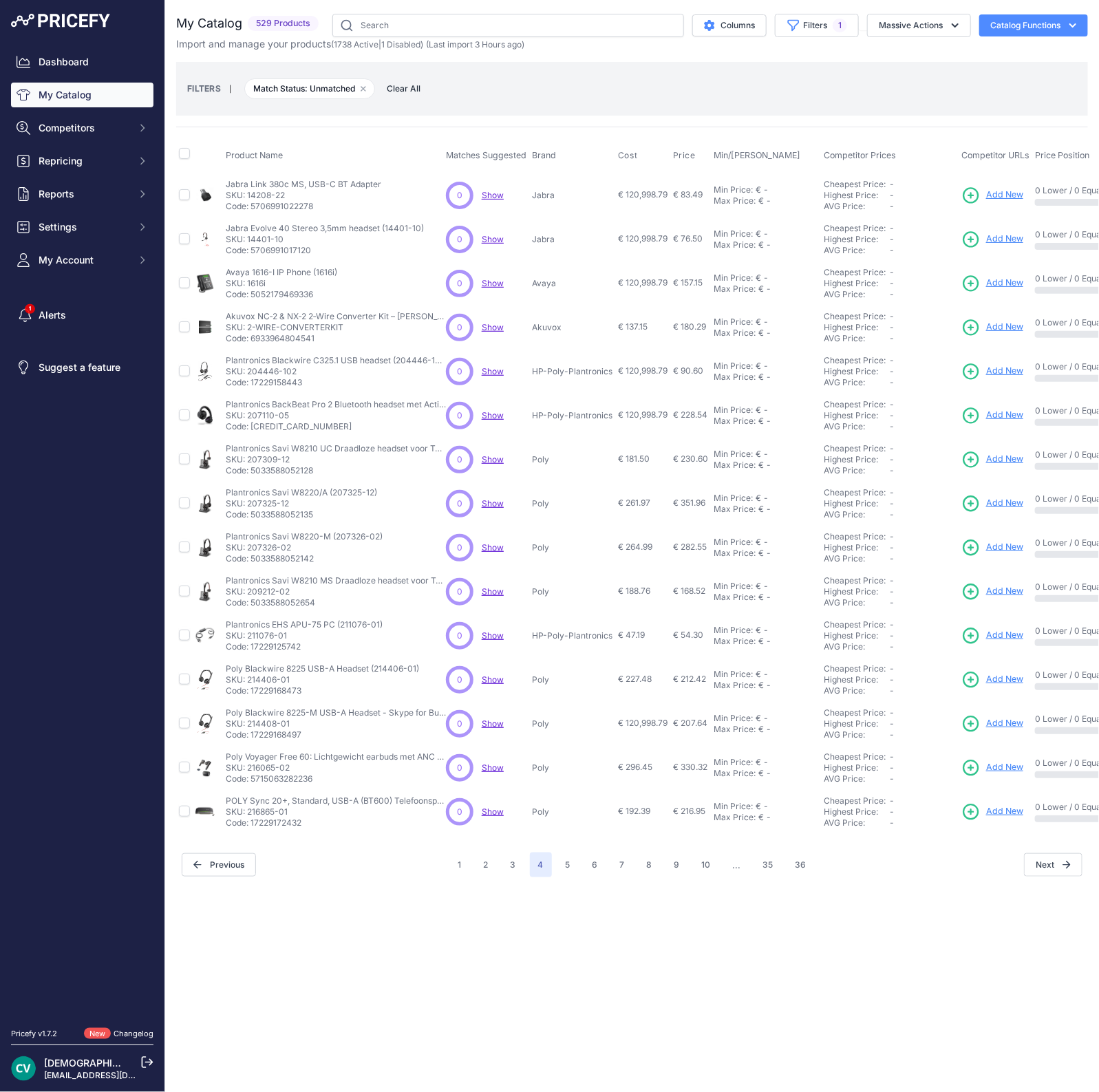
click at [278, 730] on p "Code: 17229168497" at bounding box center [336, 735] width 220 height 11
